Goal: Transaction & Acquisition: Book appointment/travel/reservation

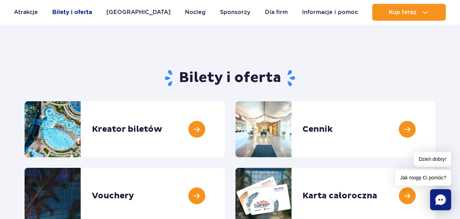
scroll to position [38, 0]
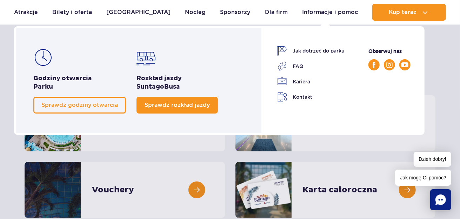
click at [149, 102] on span "Sprawdź rozkład jazdy" at bounding box center [176, 105] width 65 height 7
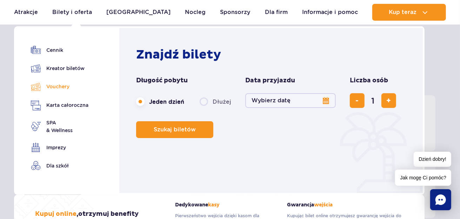
click at [56, 89] on link "Vouchery" at bounding box center [59, 87] width 57 height 10
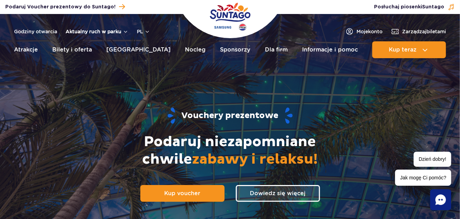
click at [96, 31] on button "Aktualny ruch w parku" at bounding box center [97, 32] width 63 height 6
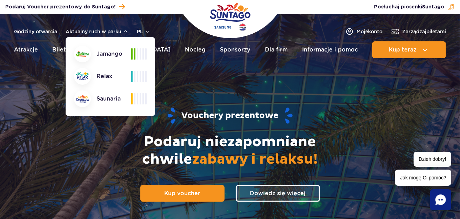
click at [25, 62] on header "Godziny otwarcia Aktualny ruch w parku Aktualny ruch w parku Jamango Relax Saun…" at bounding box center [230, 38] width 460 height 48
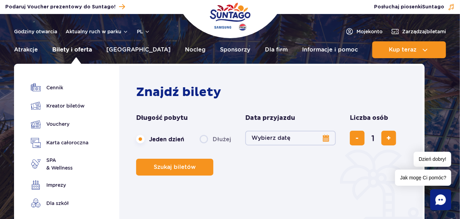
click at [68, 50] on link "Bilety i oferta" at bounding box center [72, 49] width 40 height 17
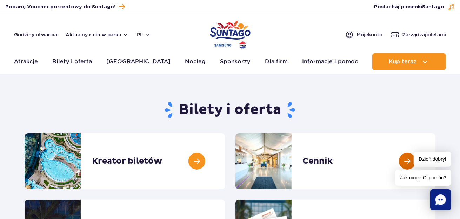
click at [435, 172] on link at bounding box center [435, 161] width 0 height 56
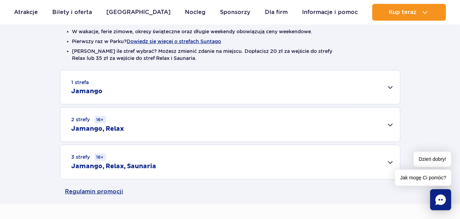
scroll to position [229, 0]
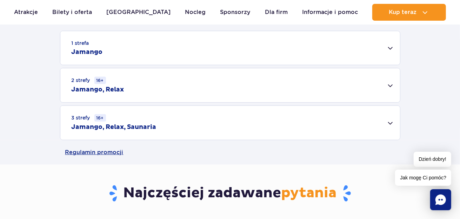
click at [392, 46] on div "1 strefa Jamango" at bounding box center [229, 48] width 339 height 34
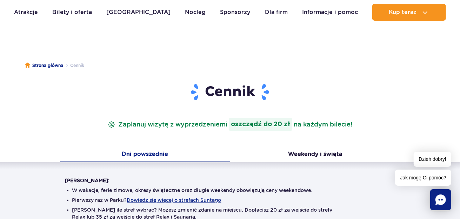
scroll to position [0, 0]
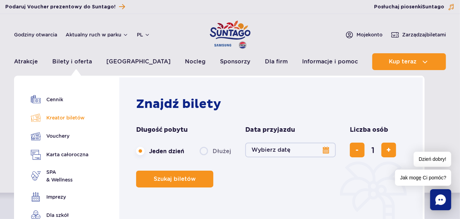
click at [77, 118] on link "Kreator biletów" at bounding box center [59, 118] width 57 height 10
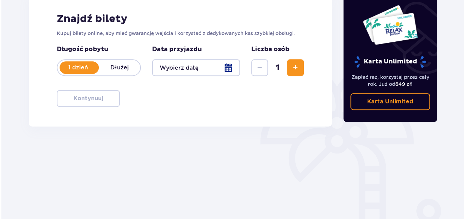
scroll to position [114, 0]
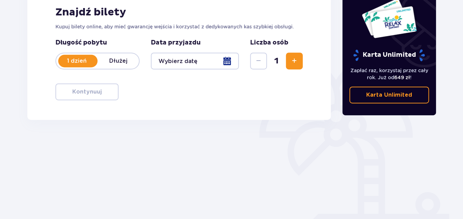
click at [119, 63] on p "Dłużej" at bounding box center [117, 61] width 41 height 8
click at [198, 58] on div at bounding box center [195, 61] width 88 height 17
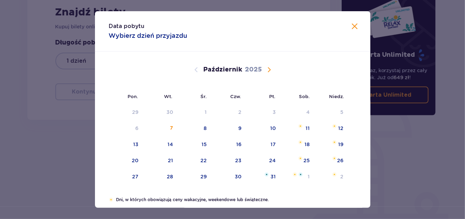
click at [267, 69] on span "Następny miesiąc" at bounding box center [269, 70] width 8 height 8
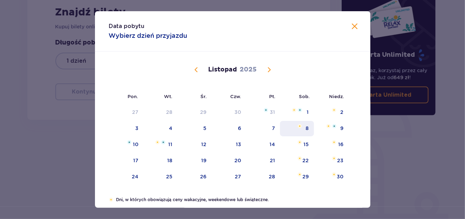
drag, startPoint x: 304, startPoint y: 129, endPoint x: 317, endPoint y: 128, distance: 13.0
click at [304, 129] on div "8" at bounding box center [297, 128] width 34 height 15
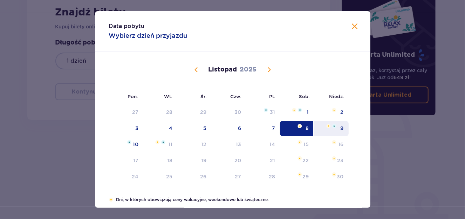
click at [341, 128] on div "9" at bounding box center [342, 128] width 3 height 7
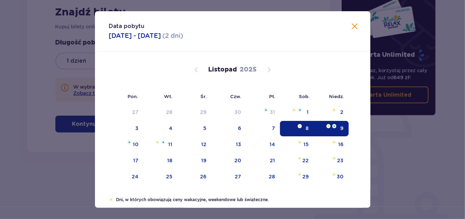
type input "08.11.25 - 09.11.25"
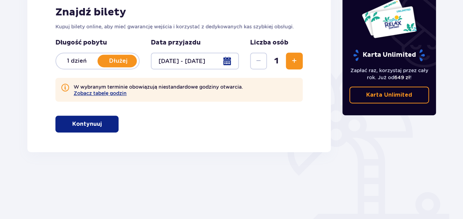
click at [297, 57] on span "Zwiększ" at bounding box center [294, 61] width 8 height 8
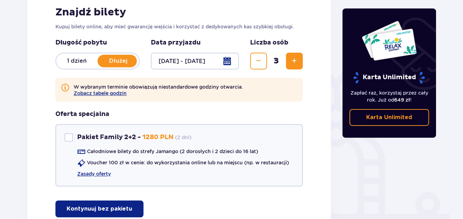
click at [297, 57] on span "Zwiększ" at bounding box center [294, 61] width 8 height 8
click at [82, 93] on button "Zobacz tabelę godzin" at bounding box center [100, 93] width 53 height 6
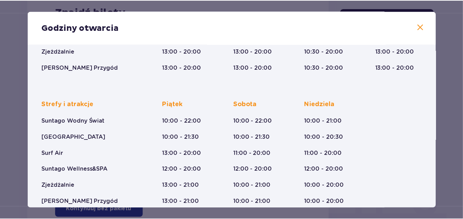
scroll to position [151, 0]
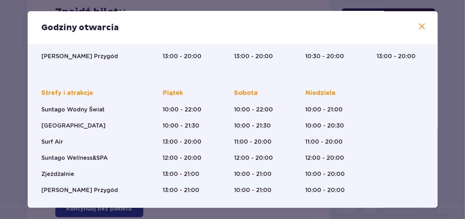
click at [418, 28] on span at bounding box center [422, 26] width 8 height 8
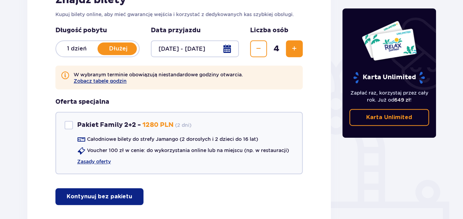
scroll to position [174, 0]
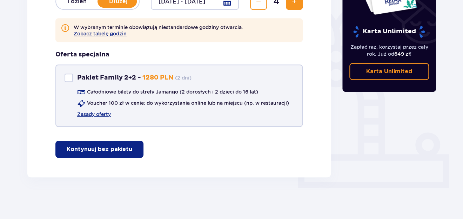
click at [67, 76] on div "Pakiet Family 2+2" at bounding box center [68, 78] width 8 height 8
click at [67, 79] on span at bounding box center [69, 78] width 4 height 4
checkbox input "false"
click at [86, 146] on p "Kontynuuj bez pakietu" at bounding box center [100, 149] width 66 height 8
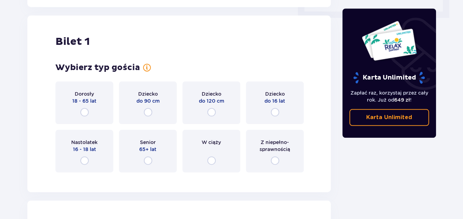
scroll to position [351, 0]
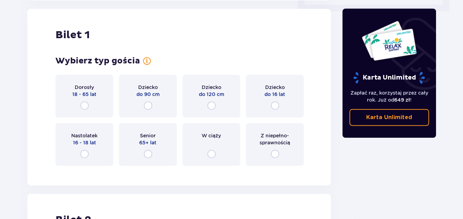
click at [84, 106] on input "radio" at bounding box center [84, 105] width 8 height 8
radio input "true"
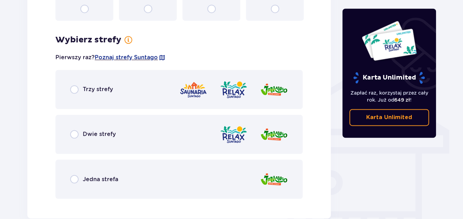
scroll to position [522, 0]
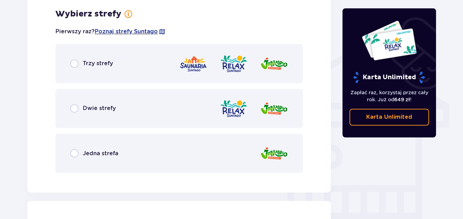
click at [74, 151] on input "radio" at bounding box center [74, 153] width 8 height 8
radio input "true"
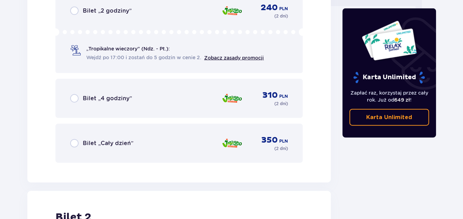
scroll to position [738, 0]
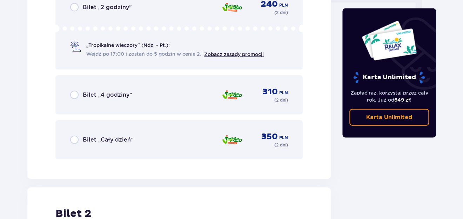
click at [74, 138] on input "radio" at bounding box center [74, 140] width 8 height 8
radio input "true"
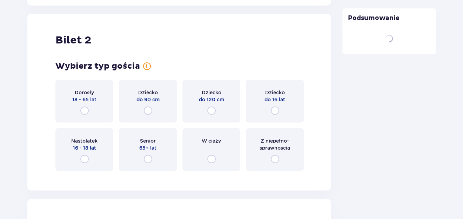
scroll to position [917, 0]
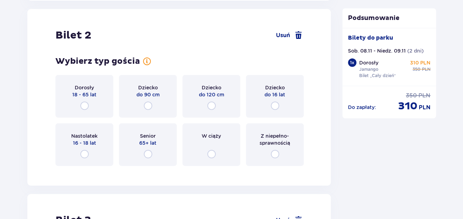
click at [86, 103] on input "radio" at bounding box center [84, 106] width 8 height 8
radio input "true"
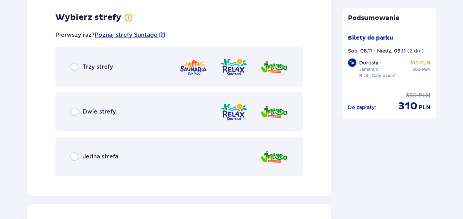
scroll to position [1088, 0]
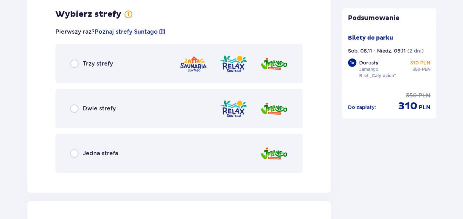
click at [74, 154] on input "radio" at bounding box center [74, 153] width 8 height 8
radio input "true"
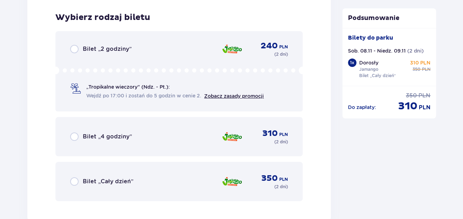
scroll to position [1266, 0]
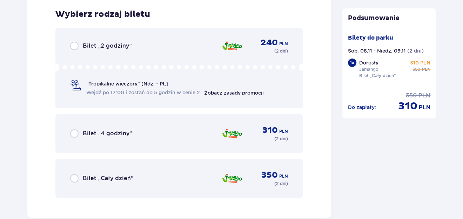
click at [74, 175] on input "radio" at bounding box center [74, 178] width 8 height 8
radio input "true"
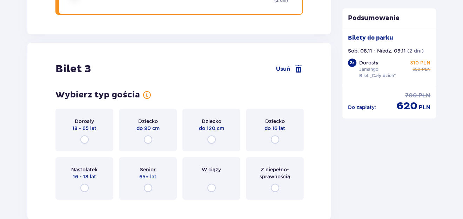
scroll to position [1482, 0]
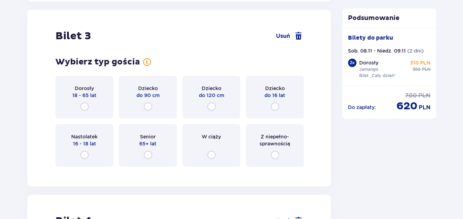
click at [273, 104] on input "radio" at bounding box center [275, 106] width 8 height 8
radio input "true"
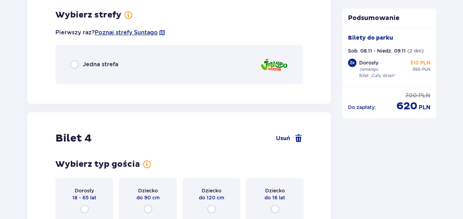
scroll to position [1653, 0]
click at [71, 62] on input "radio" at bounding box center [74, 64] width 8 height 8
radio input "true"
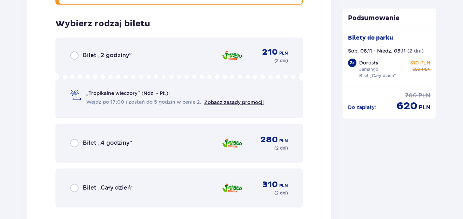
scroll to position [1742, 0]
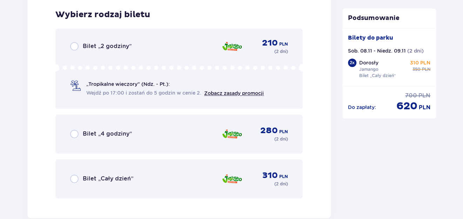
click at [74, 179] on input "radio" at bounding box center [74, 179] width 8 height 8
radio input "true"
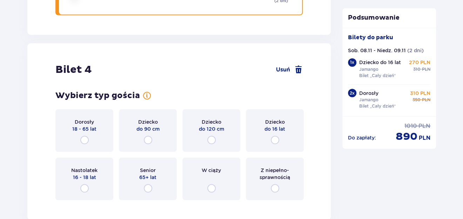
scroll to position [1958, 0]
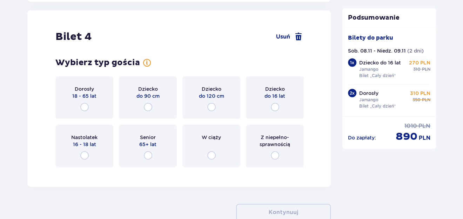
click at [274, 103] on input "radio" at bounding box center [275, 107] width 8 height 8
radio input "true"
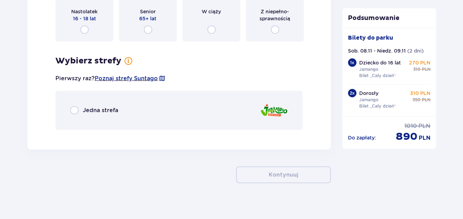
scroll to position [2088, 0]
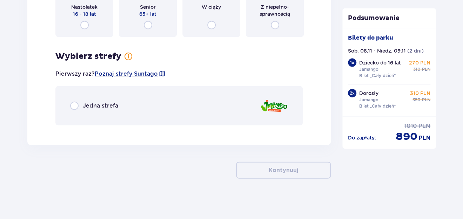
click at [72, 106] on input "radio" at bounding box center [74, 106] width 8 height 8
radio input "true"
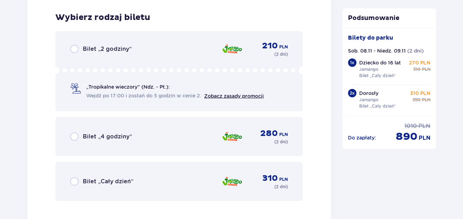
scroll to position [2217, 0]
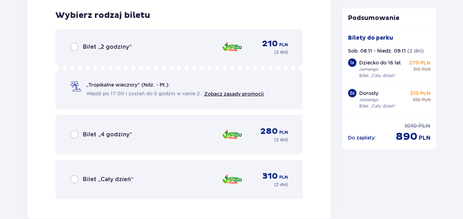
click at [75, 177] on input "radio" at bounding box center [74, 179] width 8 height 8
radio input "true"
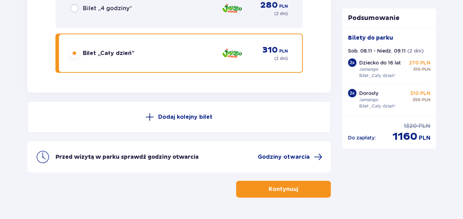
scroll to position [2362, 0]
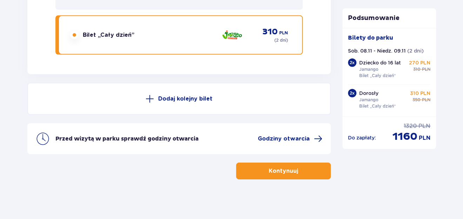
click at [273, 170] on p "Kontynuuj" at bounding box center [282, 171] width 29 height 8
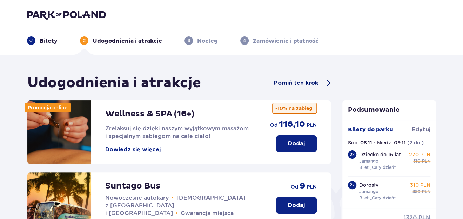
click at [285, 84] on span "Pomiń ten krok" at bounding box center [296, 83] width 44 height 8
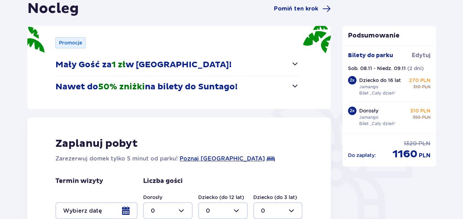
scroll to position [76, 0]
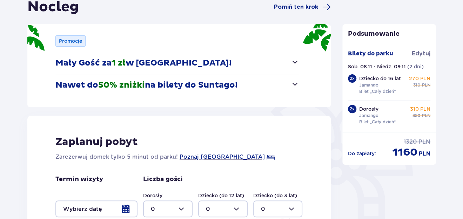
click at [294, 82] on span "button" at bounding box center [295, 84] width 8 height 8
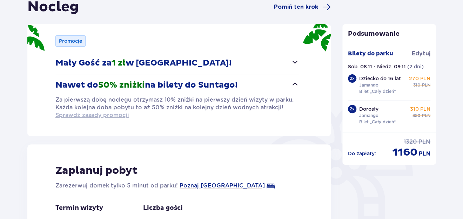
click at [89, 116] on span "Sprawdź zasady promocji" at bounding box center [92, 115] width 74 height 8
click at [292, 64] on span "button" at bounding box center [295, 62] width 8 height 8
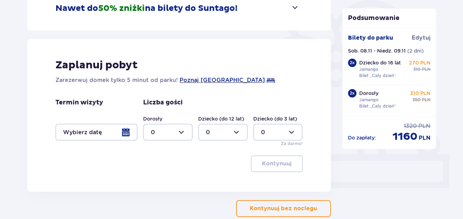
scroll to position [190, 0]
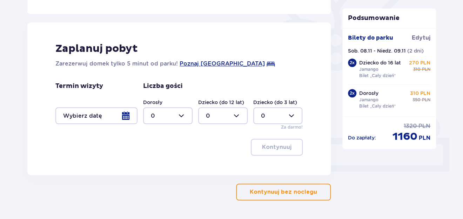
click at [123, 115] on div at bounding box center [96, 115] width 82 height 17
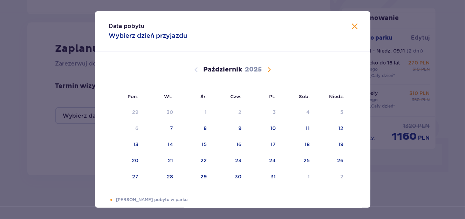
click at [267, 70] on span "Następny miesiąc" at bounding box center [269, 70] width 8 height 8
click at [306, 128] on div "8" at bounding box center [307, 128] width 3 height 7
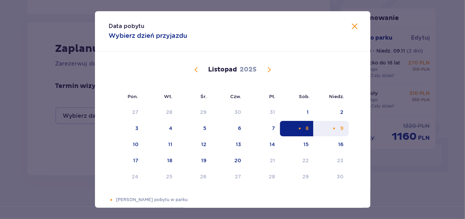
click at [343, 126] on div "9" at bounding box center [331, 128] width 35 height 15
type input "08.11.25 - 09.11.25"
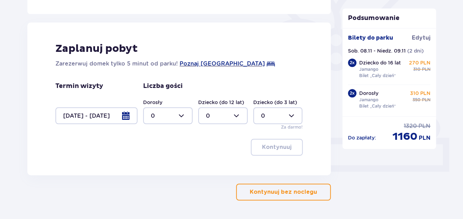
click at [174, 117] on div at bounding box center [167, 115] width 49 height 17
click at [153, 164] on p "2" at bounding box center [153, 166] width 4 height 8
type input "2"
click at [225, 118] on div at bounding box center [222, 115] width 49 height 17
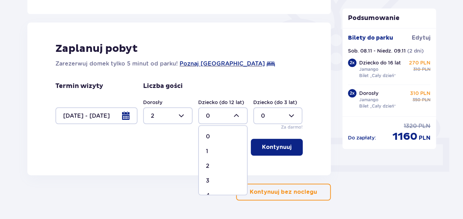
click at [207, 165] on p "2" at bounding box center [208, 166] width 4 height 8
type input "2"
click at [278, 144] on p "Kontynuuj" at bounding box center [276, 147] width 29 height 8
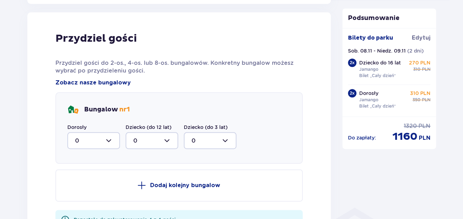
scroll to position [365, 0]
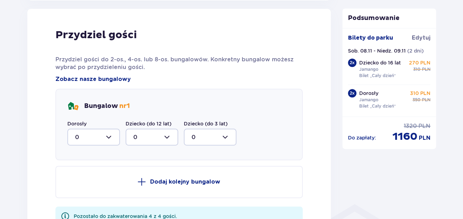
click at [109, 140] on div at bounding box center [93, 137] width 53 height 17
click at [76, 188] on p "2" at bounding box center [77, 188] width 4 height 8
type input "2"
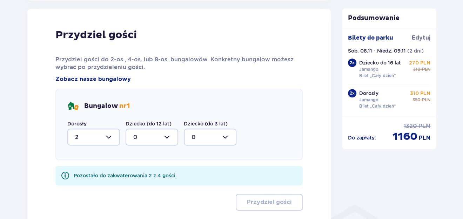
click at [159, 139] on div at bounding box center [151, 137] width 53 height 17
click at [137, 186] on div "2" at bounding box center [151, 188] width 37 height 8
type input "2"
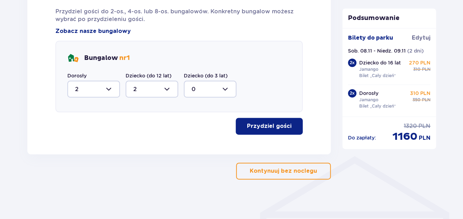
scroll to position [415, 0]
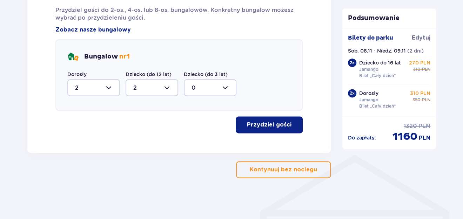
click at [294, 123] on span "button" at bounding box center [292, 125] width 8 height 8
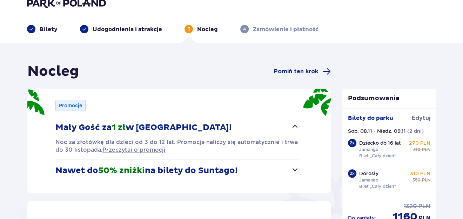
scroll to position [0, 0]
